Goal: Task Accomplishment & Management: Manage account settings

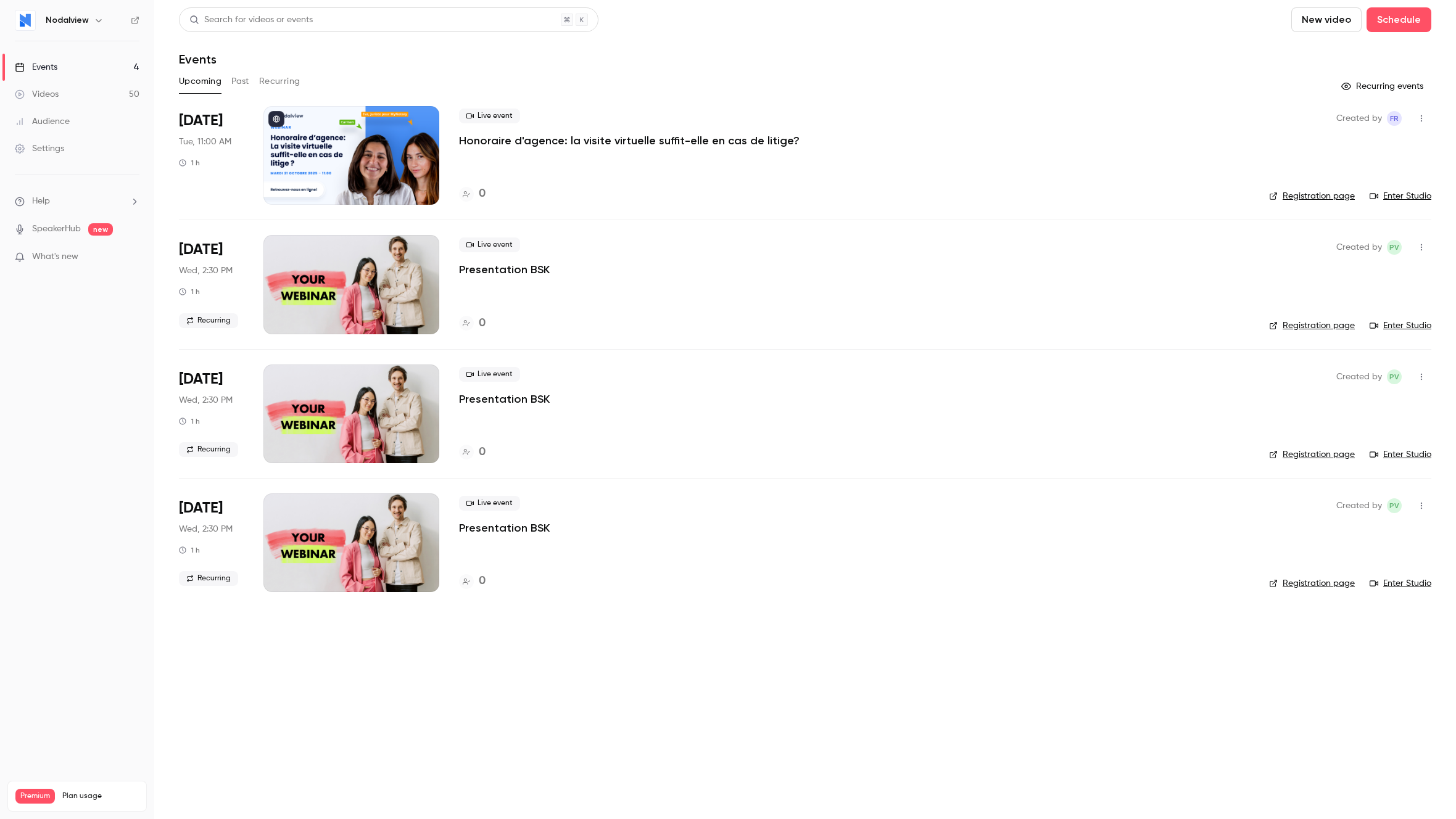
click at [528, 143] on p "Honoraire d'agence: la visite virtuelle suffit-elle en cas de litige?" at bounding box center [629, 141] width 341 height 15
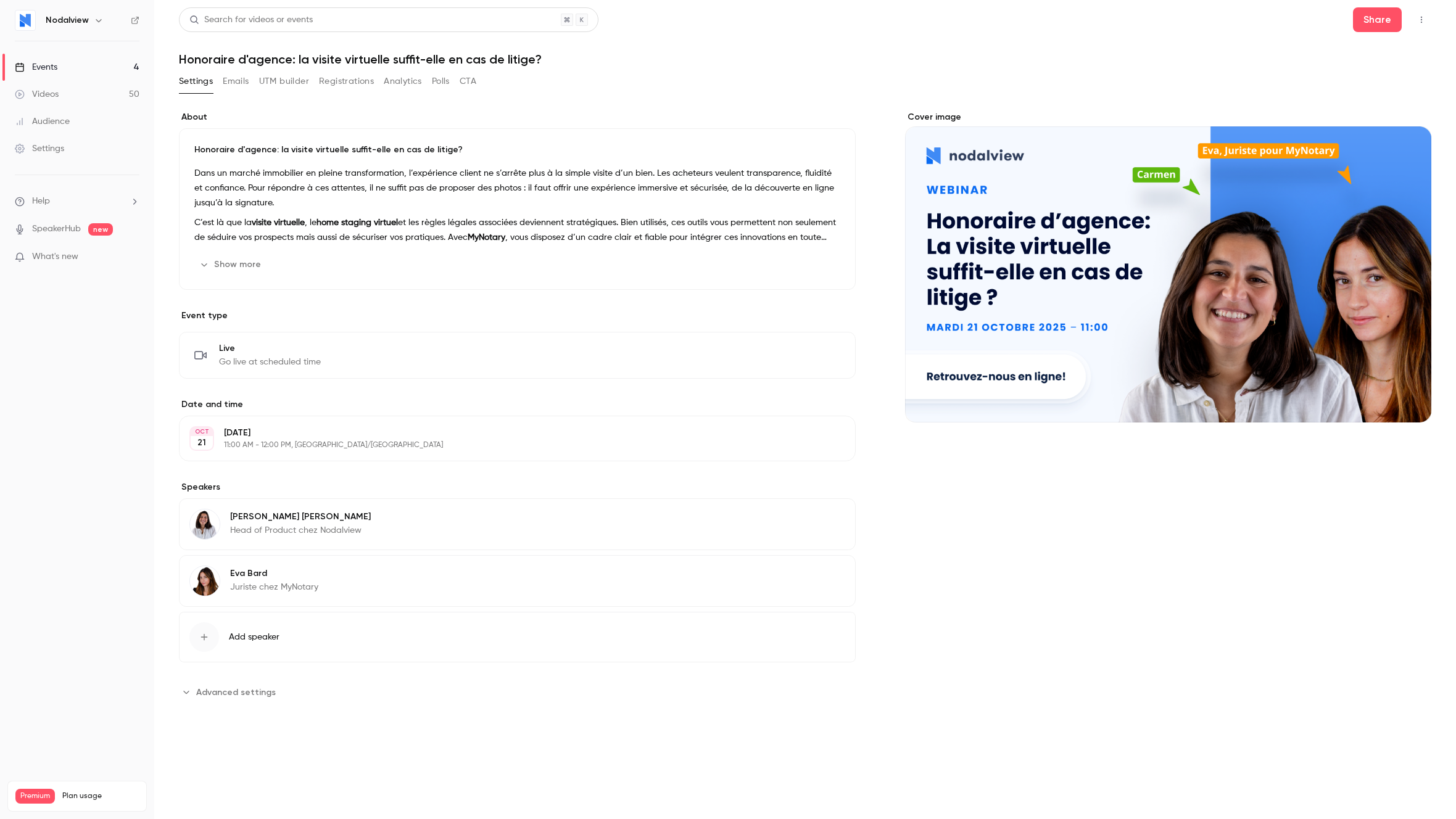
click at [213, 693] on span "Advanced settings" at bounding box center [236, 692] width 80 height 13
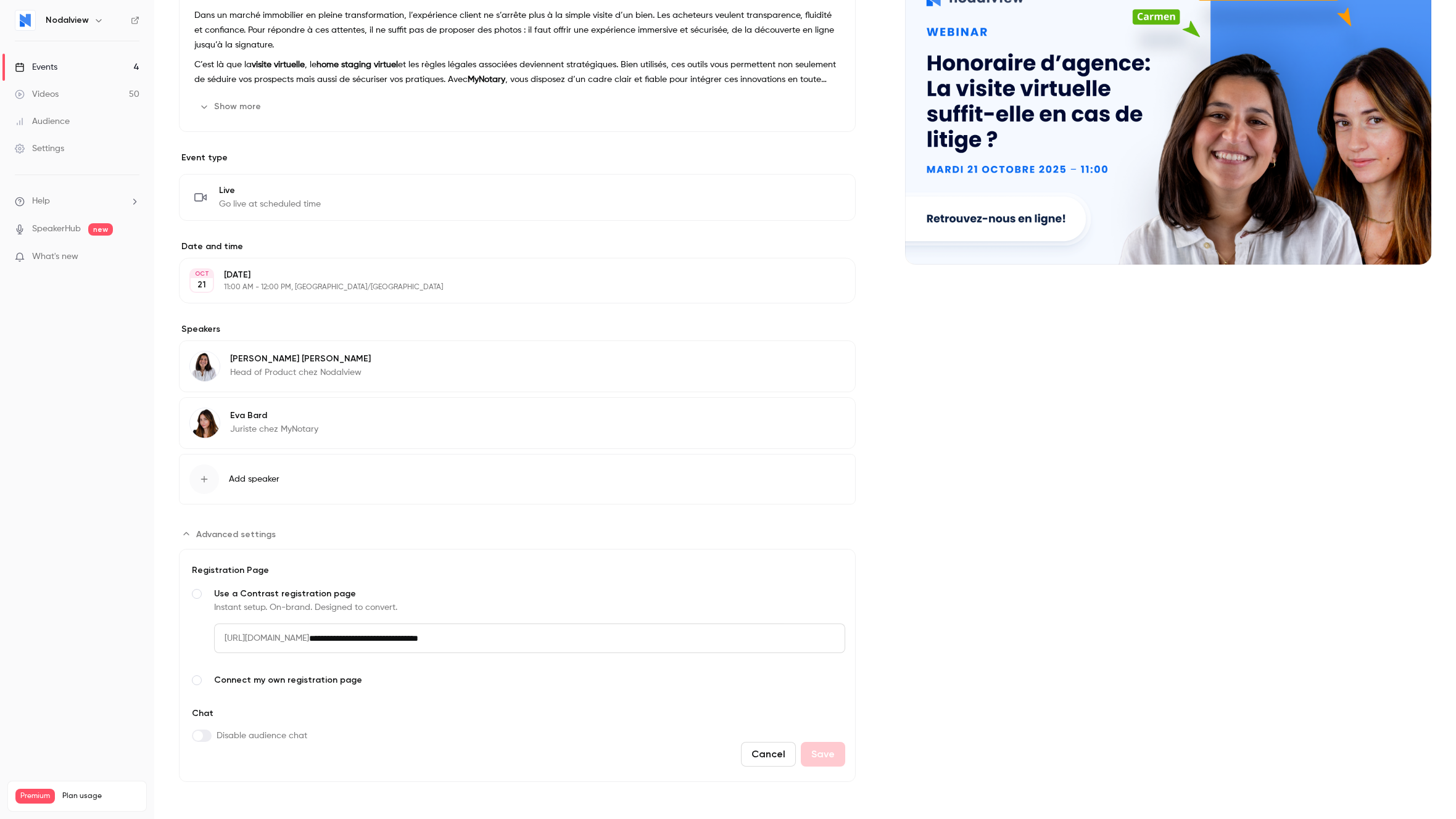
click at [568, 646] on input "**********" at bounding box center [577, 638] width 536 height 30
type input "**********"
click at [822, 759] on button "Save" at bounding box center [823, 754] width 45 height 25
click at [819, 758] on button "Save" at bounding box center [823, 754] width 45 height 25
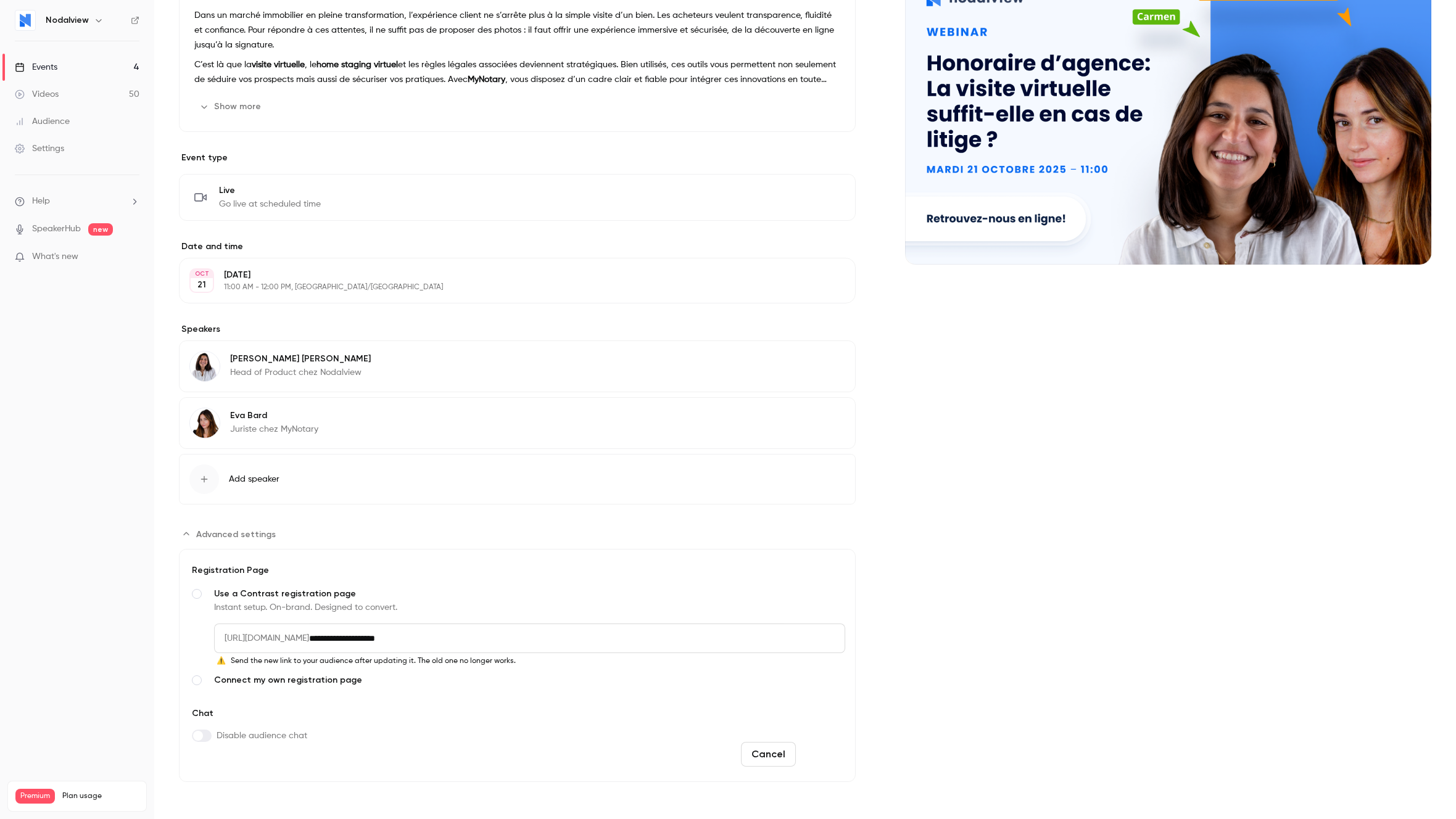
click at [819, 758] on button "Save" at bounding box center [823, 754] width 45 height 25
click at [808, 758] on button "Save" at bounding box center [823, 754] width 45 height 25
click at [188, 534] on icon "Advanced settings" at bounding box center [187, 534] width 10 height 10
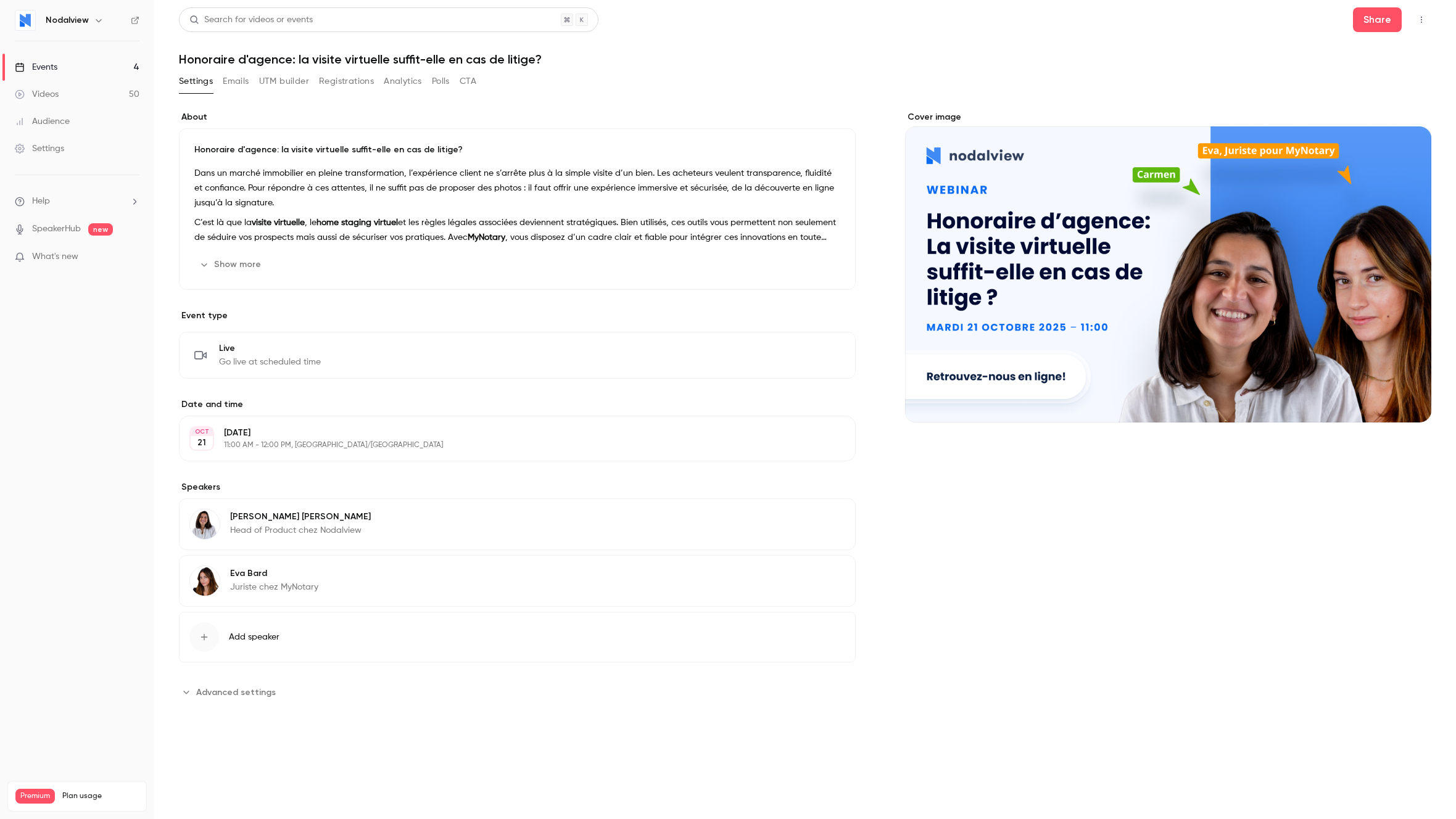
click at [191, 695] on icon "Advanced settings" at bounding box center [187, 692] width 10 height 10
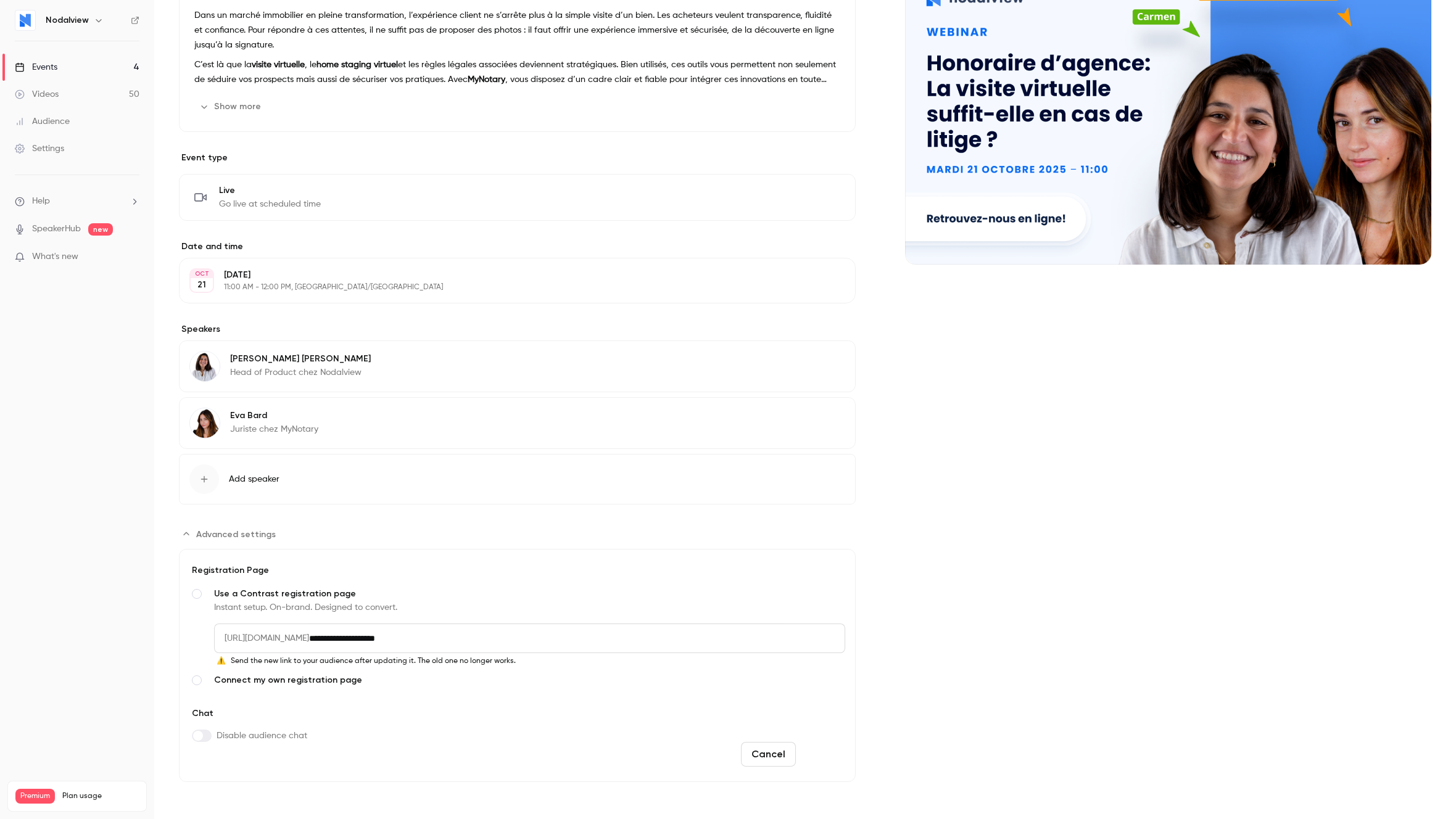
click at [825, 760] on button "Save" at bounding box center [823, 754] width 45 height 25
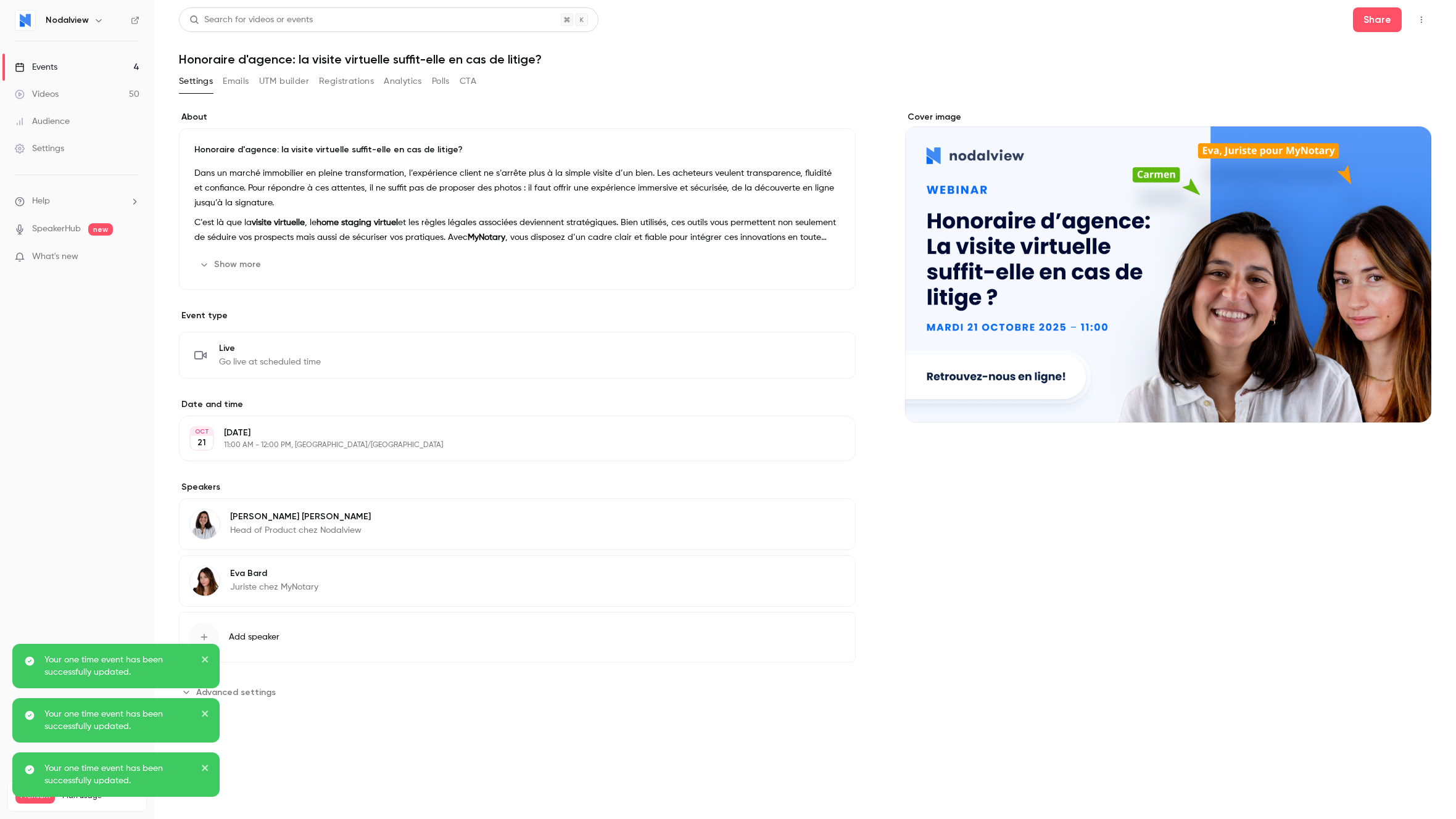
click at [213, 660] on div "Your one time event has been successfully updated." at bounding box center [115, 666] width 207 height 44
click at [203, 713] on icon "close" at bounding box center [206, 714] width 8 height 10
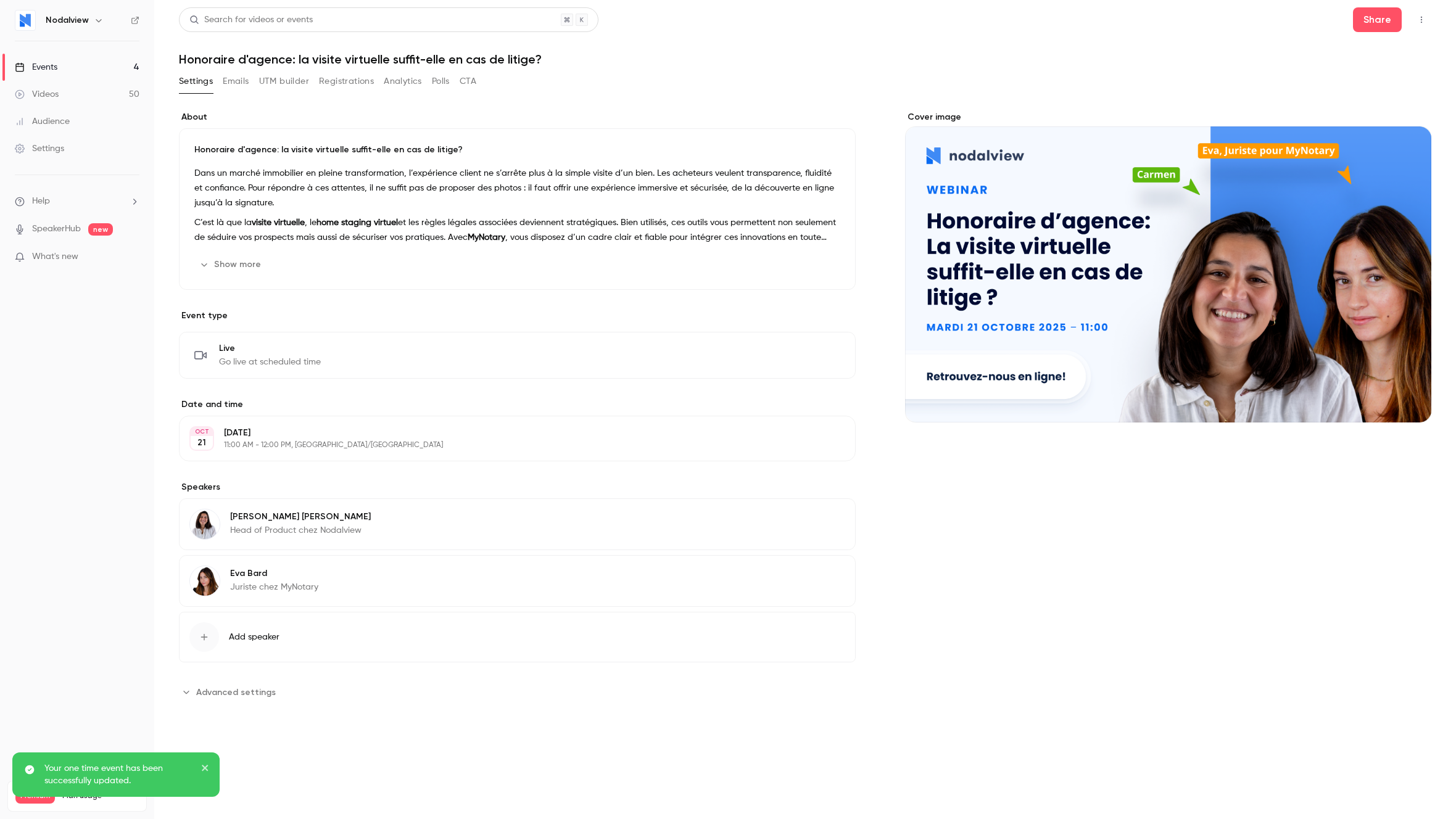
click at [199, 772] on div "Your one time event has been successfully updated." at bounding box center [111, 775] width 179 height 25
click at [191, 693] on icon "Advanced settings" at bounding box center [187, 692] width 10 height 10
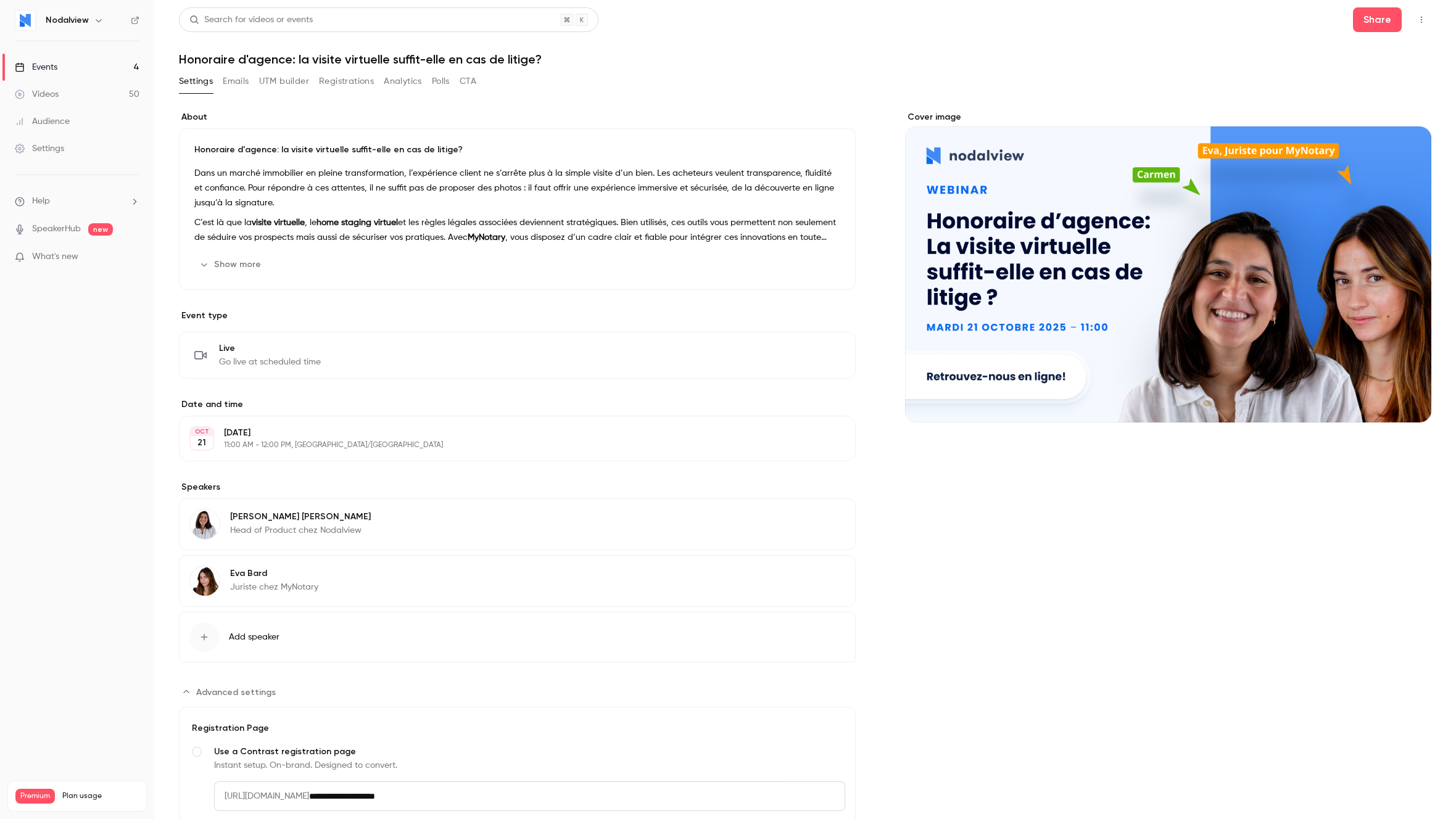
scroll to position [158, 0]
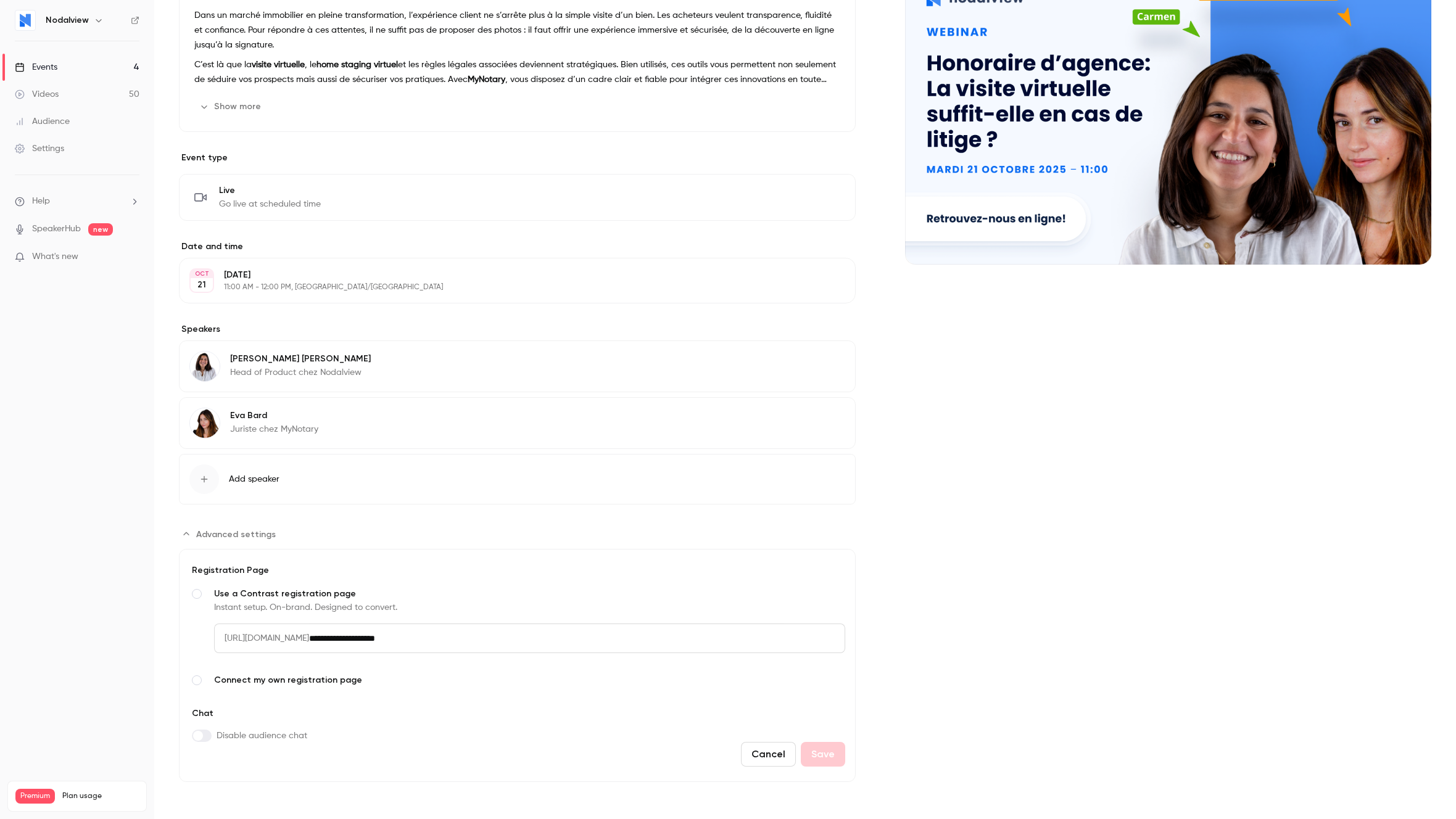
drag, startPoint x: 483, startPoint y: 641, endPoint x: 211, endPoint y: 635, distance: 272.1
click at [211, 635] on label "**********" at bounding box center [517, 630] width 656 height 86
click at [537, 768] on form "**********" at bounding box center [517, 665] width 677 height 233
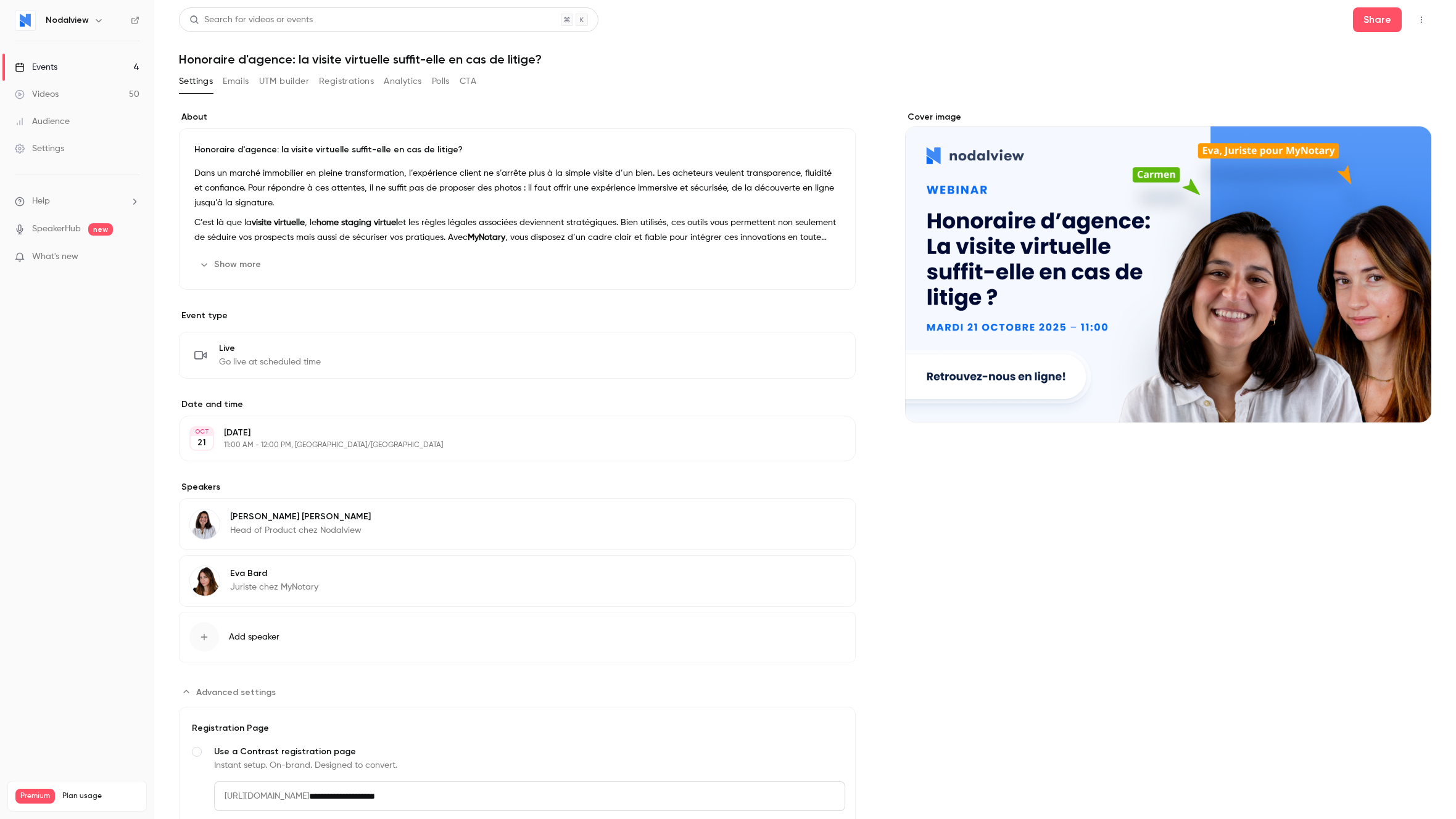
click at [1420, 23] on icon "button" at bounding box center [1421, 20] width 10 height 8
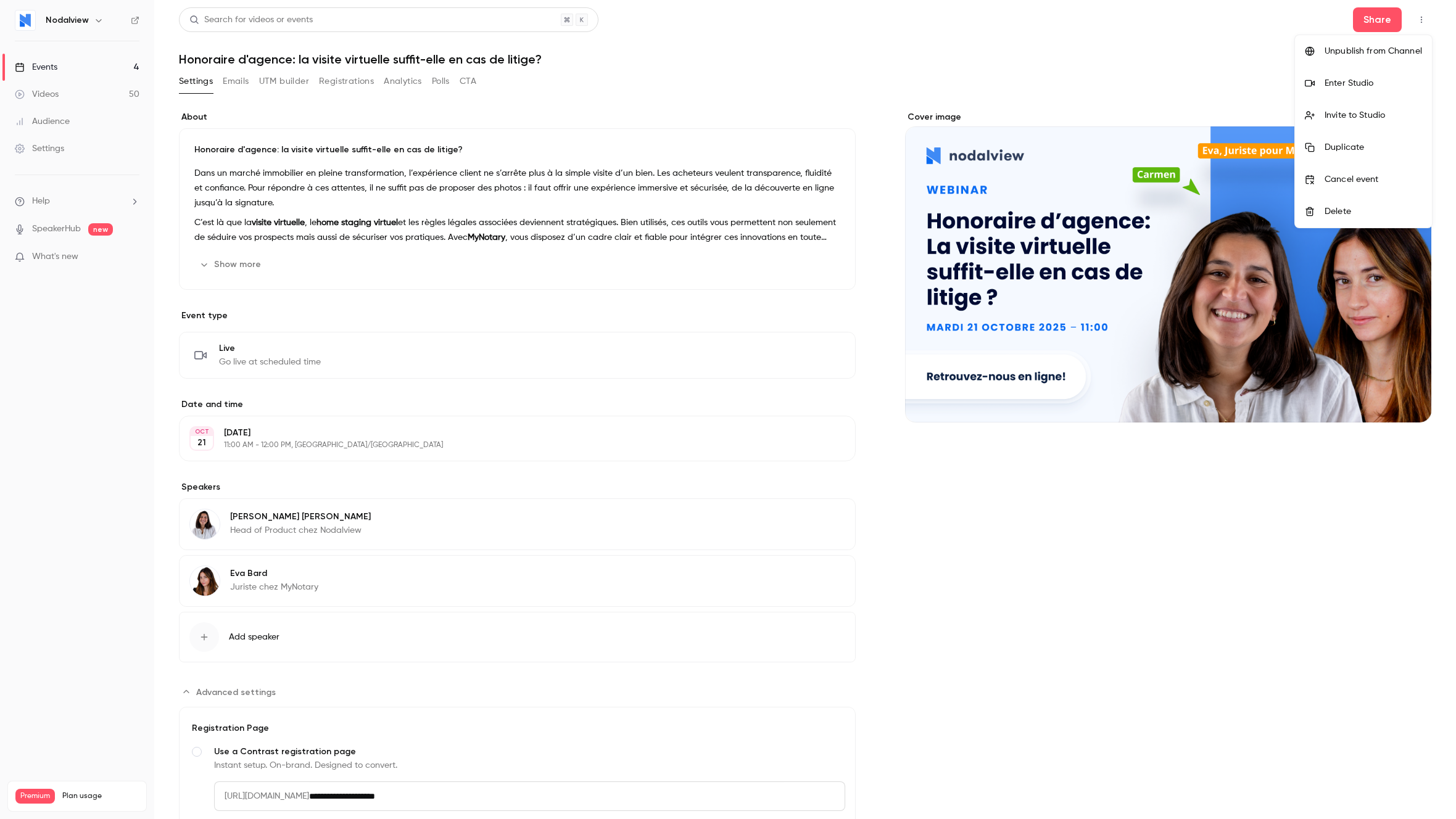
click at [1420, 23] on div at bounding box center [728, 410] width 1456 height 819
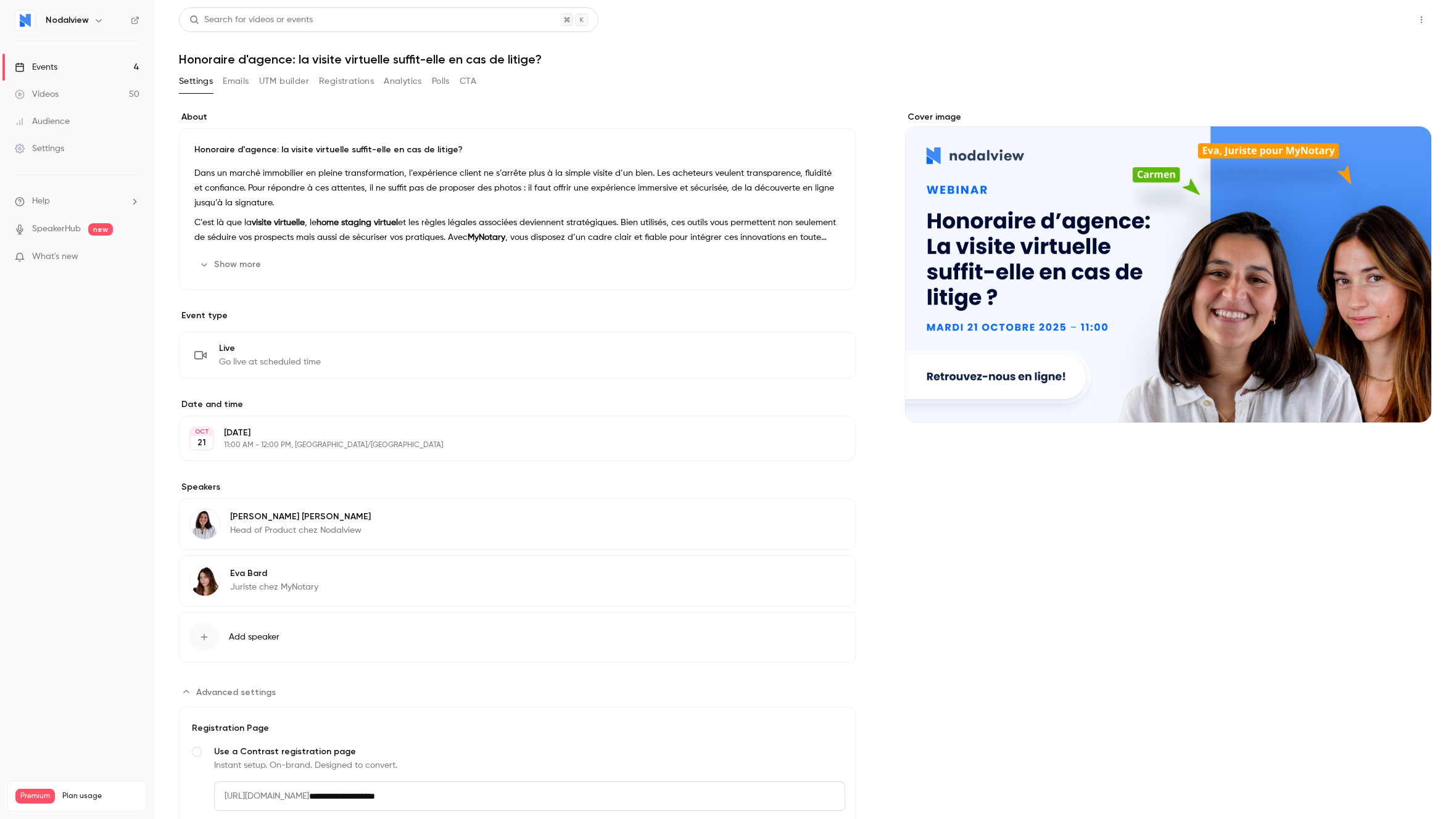
click at [1378, 8] on button "Share" at bounding box center [1377, 19] width 49 height 25
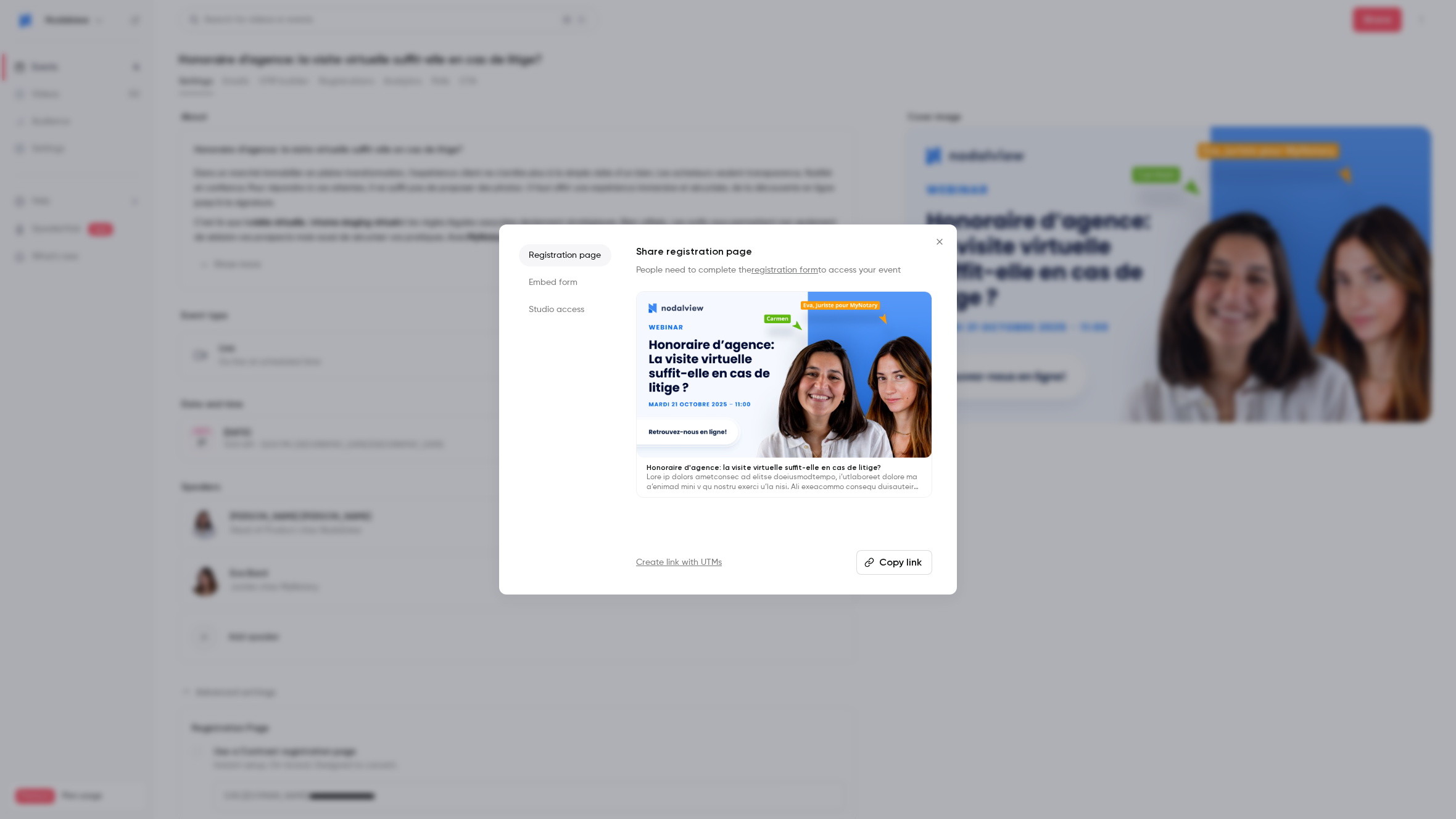
click at [872, 570] on button "Copy link" at bounding box center [894, 562] width 76 height 25
click at [940, 241] on icon "Close" at bounding box center [940, 241] width 6 height 6
